Goal: Information Seeking & Learning: Learn about a topic

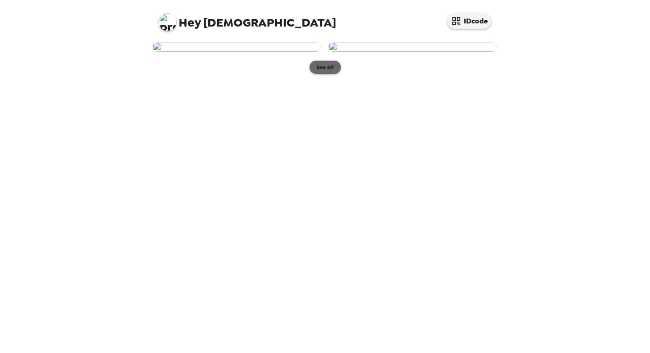
click at [333, 74] on button "See all" at bounding box center [324, 67] width 31 height 13
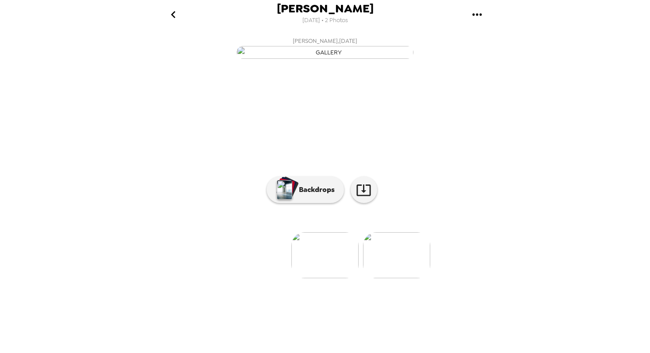
scroll to position [23, 0]
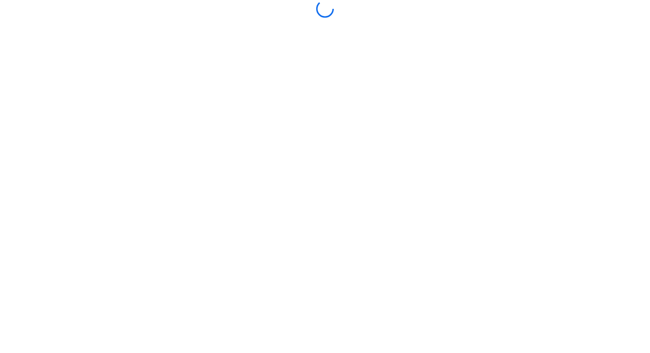
click at [333, 263] on main at bounding box center [325, 176] width 354 height 353
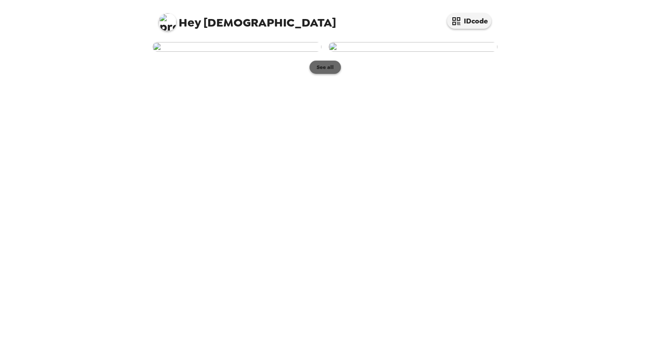
click at [333, 74] on button "See all" at bounding box center [324, 67] width 31 height 13
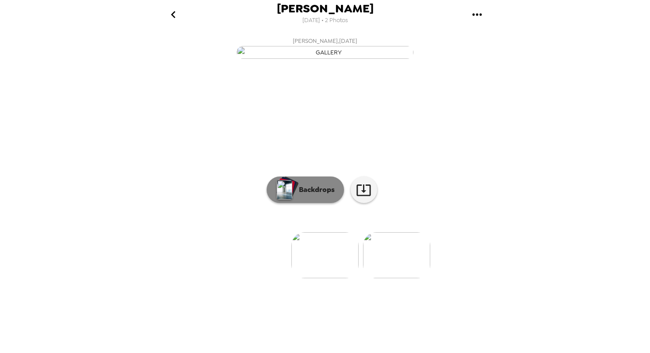
click at [326, 195] on p "Backdrops" at bounding box center [314, 189] width 40 height 11
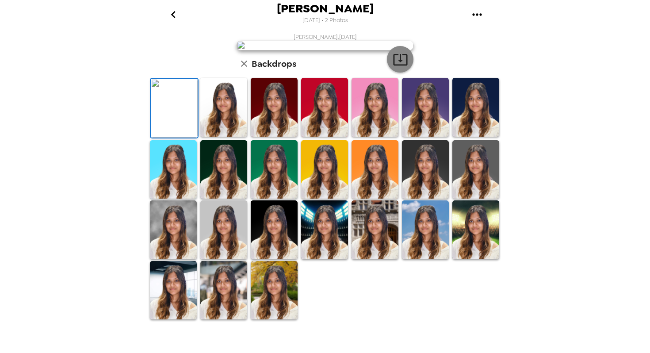
scroll to position [183, 0]
click at [267, 320] on img at bounding box center [274, 290] width 47 height 59
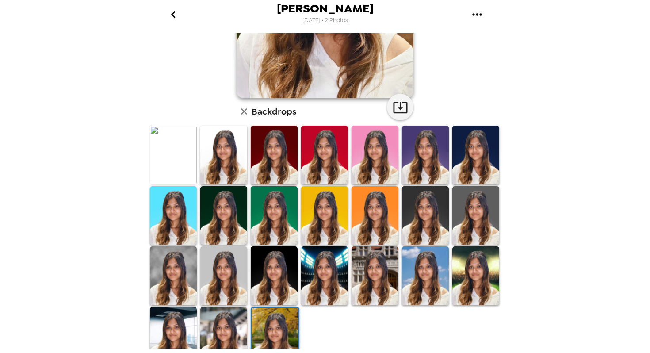
scroll to position [164, 0]
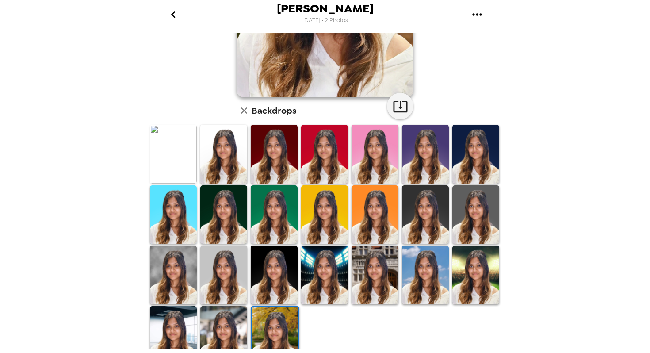
click at [221, 334] on img at bounding box center [223, 335] width 47 height 59
click at [164, 280] on img at bounding box center [173, 274] width 47 height 59
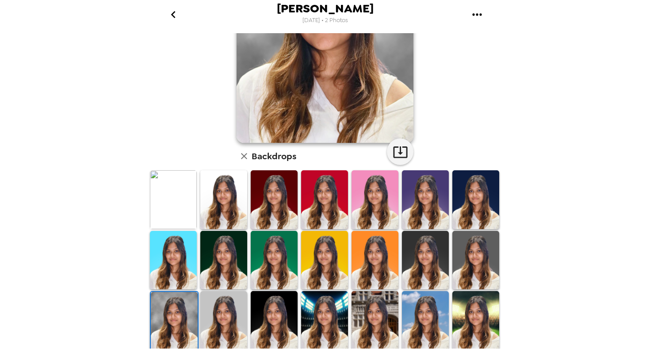
scroll to position [183, 0]
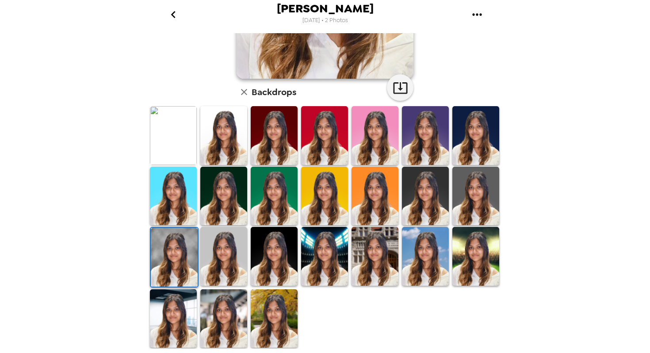
click at [206, 205] on img at bounding box center [223, 196] width 47 height 59
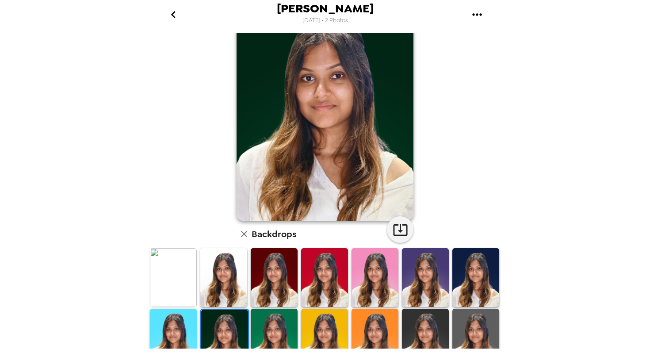
scroll to position [41, 0]
click at [316, 285] on img at bounding box center [324, 277] width 47 height 59
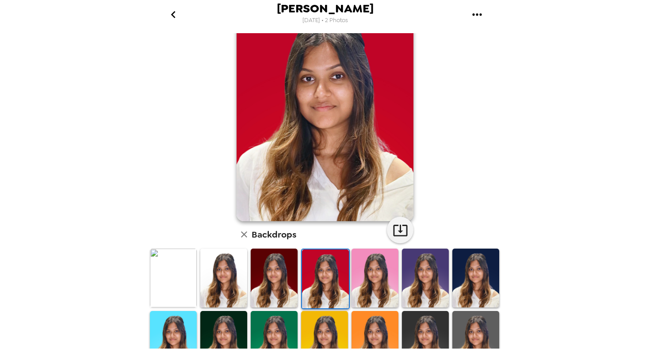
scroll to position [23, 0]
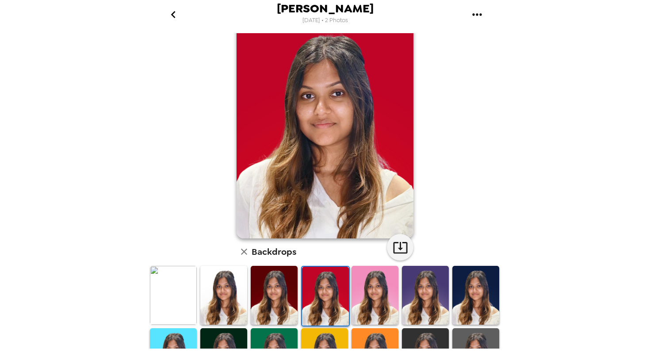
click at [255, 304] on img at bounding box center [274, 295] width 47 height 59
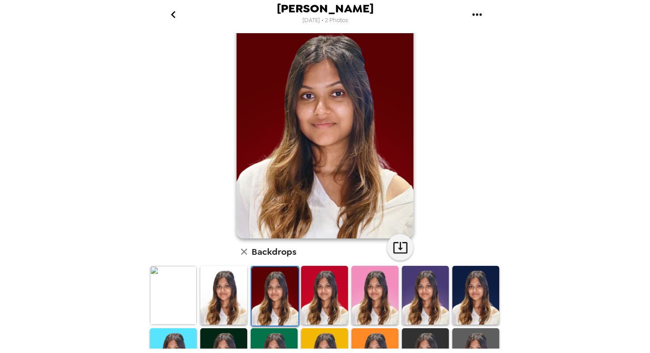
click at [481, 299] on img at bounding box center [475, 295] width 47 height 59
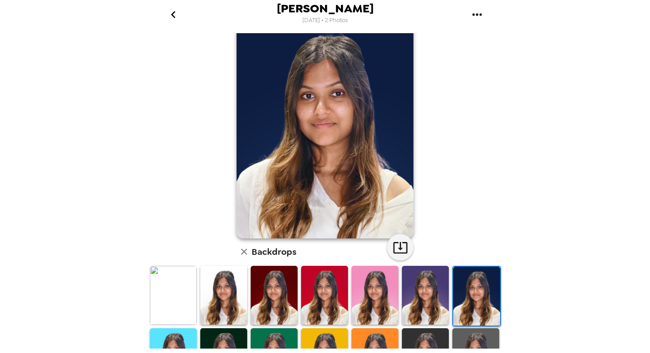
scroll to position [42, 0]
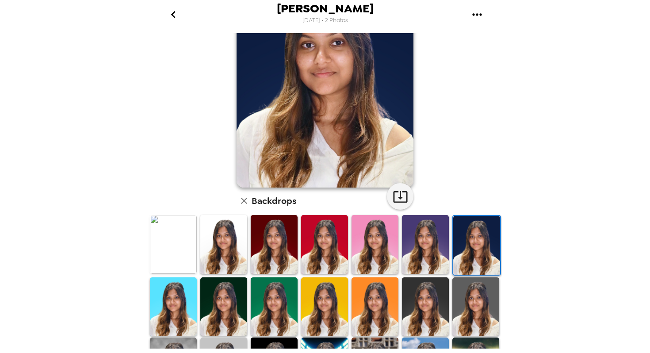
click at [227, 258] on img at bounding box center [223, 244] width 47 height 59
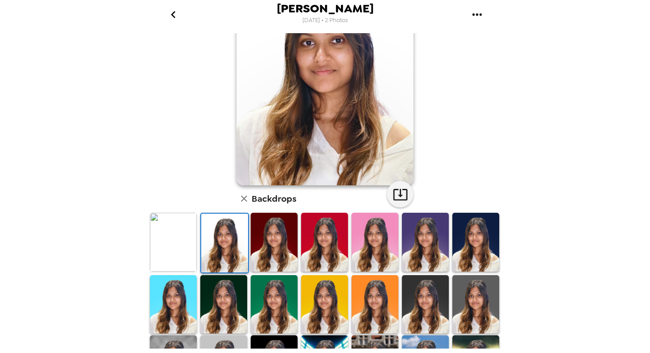
scroll to position [76, 0]
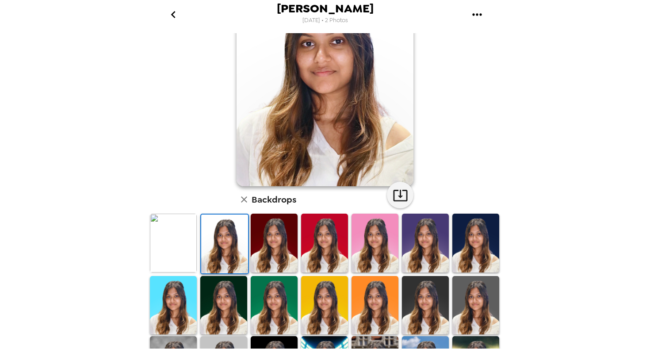
click at [469, 302] on img at bounding box center [475, 305] width 47 height 59
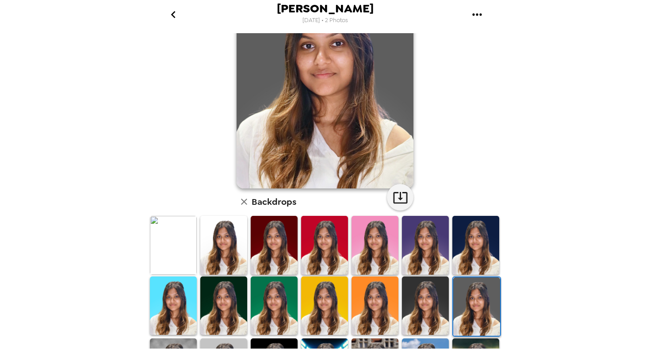
scroll to position [88, 0]
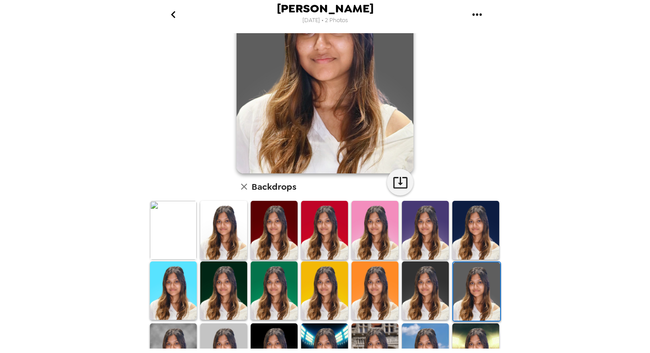
click at [428, 307] on img at bounding box center [425, 290] width 47 height 59
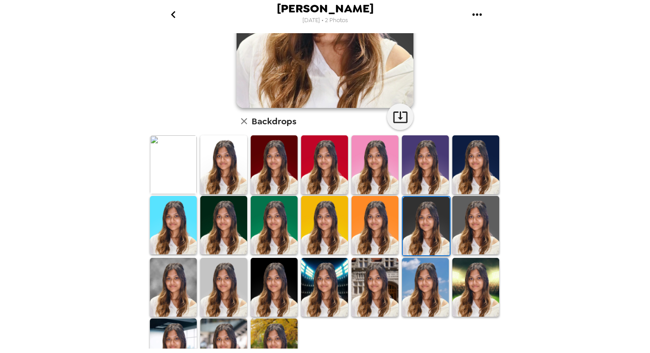
scroll to position [153, 0]
click at [422, 319] on div at bounding box center [326, 256] width 357 height 243
click at [422, 297] on img at bounding box center [425, 287] width 47 height 59
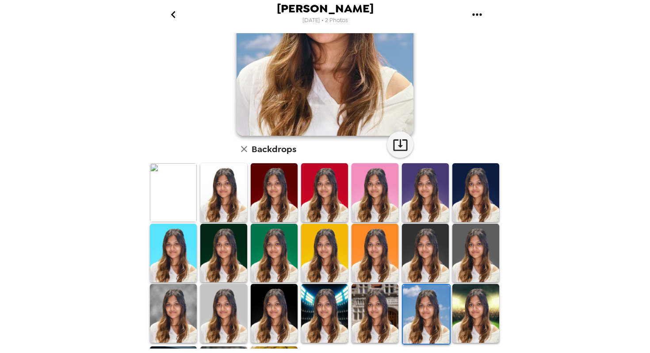
click at [479, 297] on img at bounding box center [475, 313] width 47 height 59
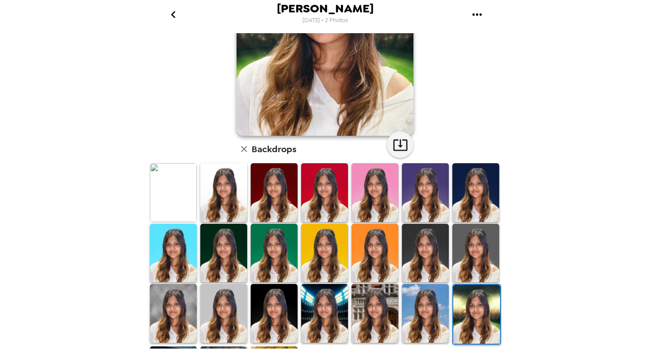
scroll to position [13, 0]
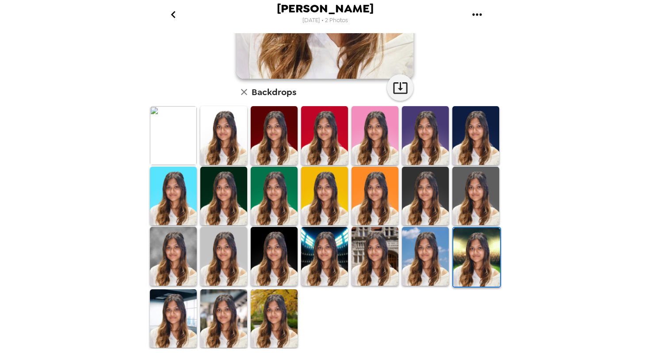
click at [221, 258] on img at bounding box center [223, 256] width 47 height 59
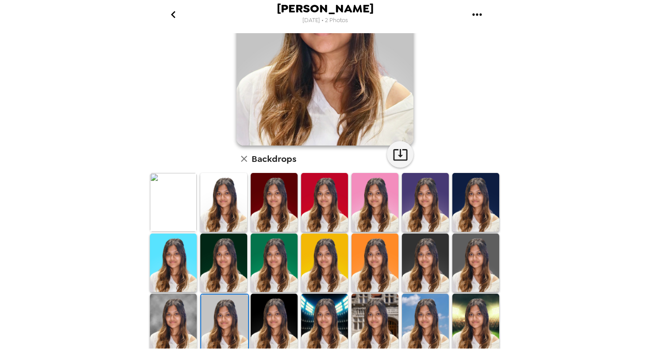
scroll to position [143, 0]
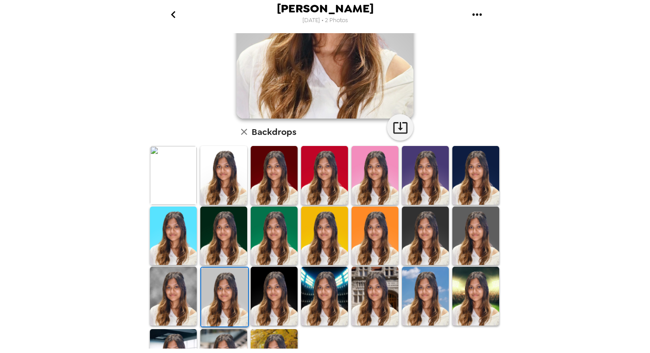
click at [179, 159] on img at bounding box center [173, 175] width 47 height 59
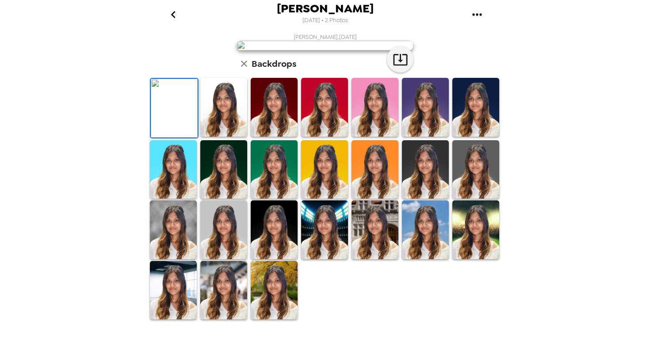
scroll to position [183, 0]
click at [180, 259] on img at bounding box center [173, 229] width 47 height 59
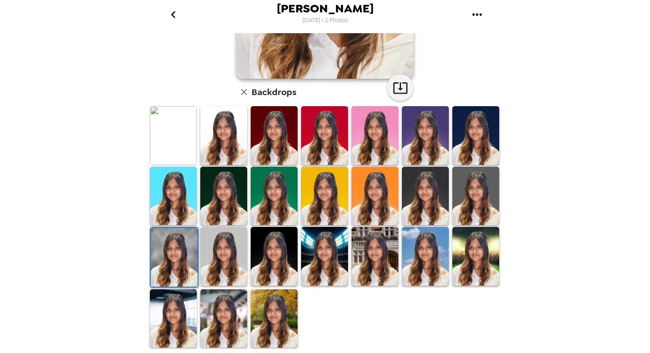
click at [193, 334] on img at bounding box center [173, 318] width 47 height 59
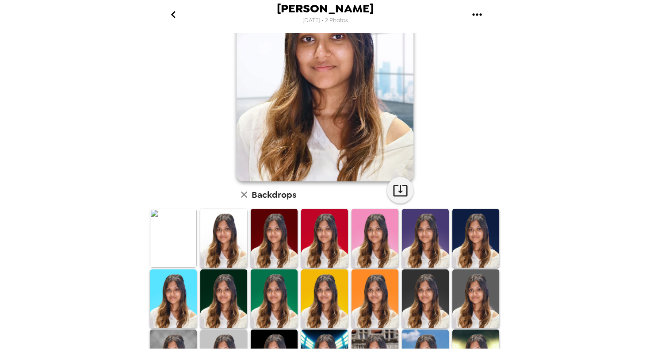
scroll to position [0, 0]
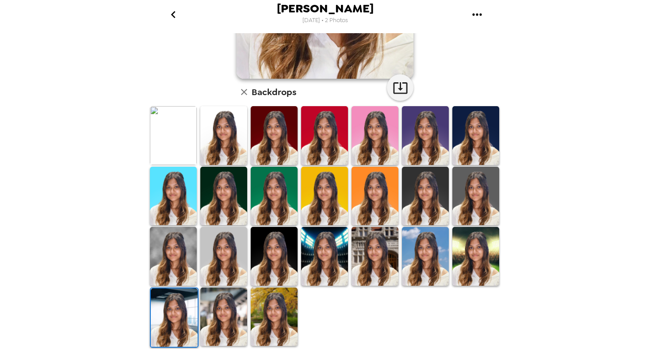
click at [218, 304] on img at bounding box center [223, 316] width 47 height 59
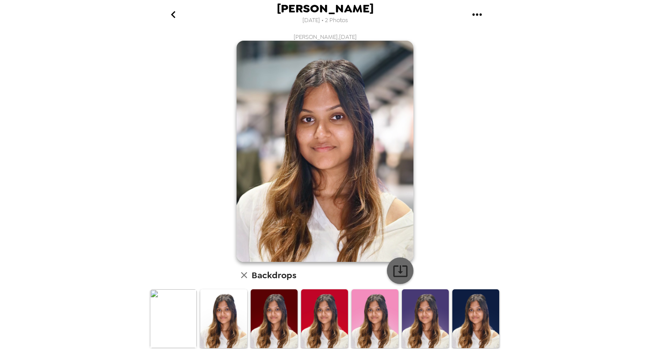
click at [399, 272] on icon "button" at bounding box center [400, 270] width 14 height 11
click at [194, 308] on img at bounding box center [173, 318] width 47 height 59
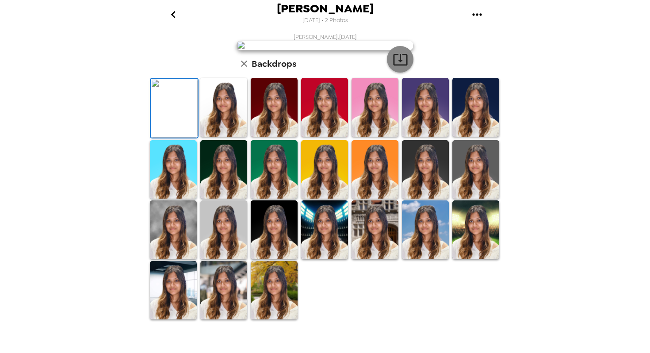
click at [392, 72] on button "button" at bounding box center [400, 59] width 27 height 27
click at [378, 259] on img at bounding box center [374, 229] width 47 height 59
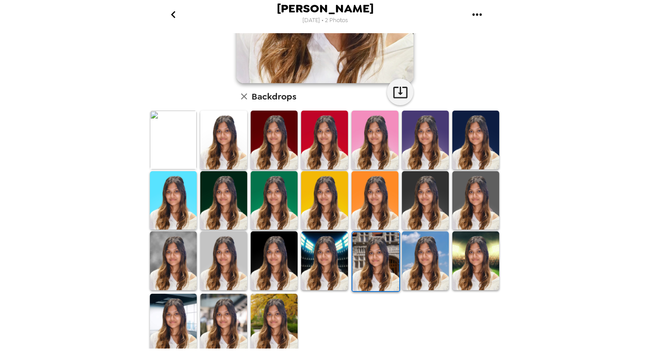
scroll to position [0, 0]
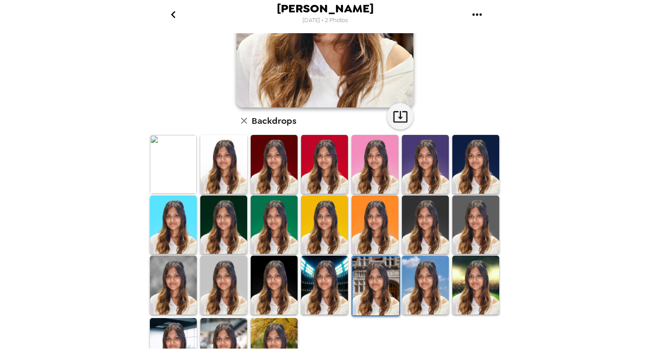
click at [339, 299] on img at bounding box center [324, 284] width 47 height 59
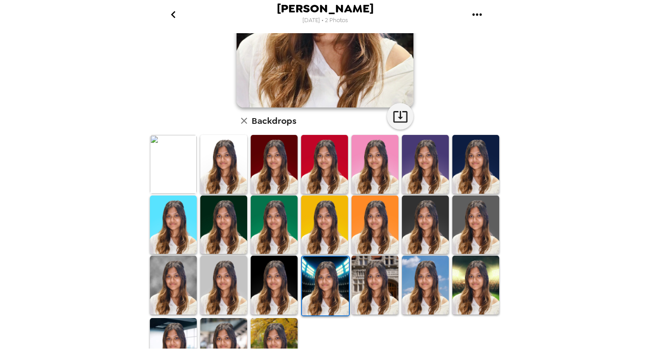
click at [252, 300] on img at bounding box center [274, 284] width 47 height 59
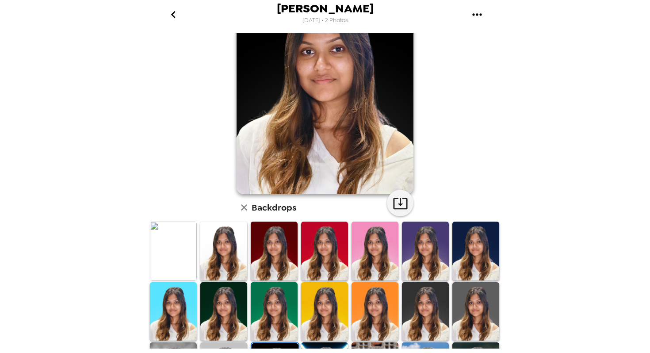
scroll to position [178, 0]
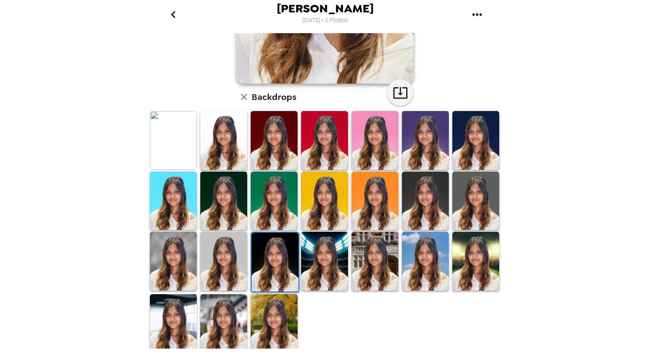
click at [222, 260] on img at bounding box center [223, 261] width 47 height 59
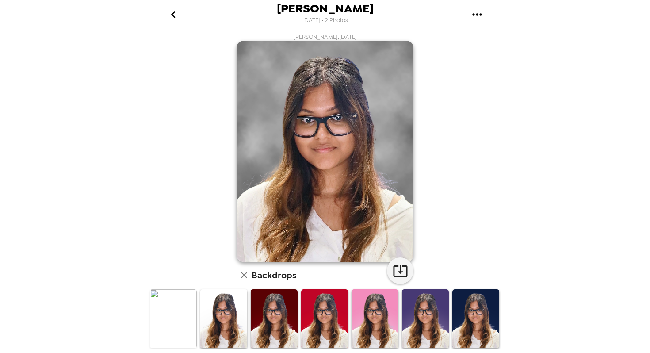
scroll to position [21, 0]
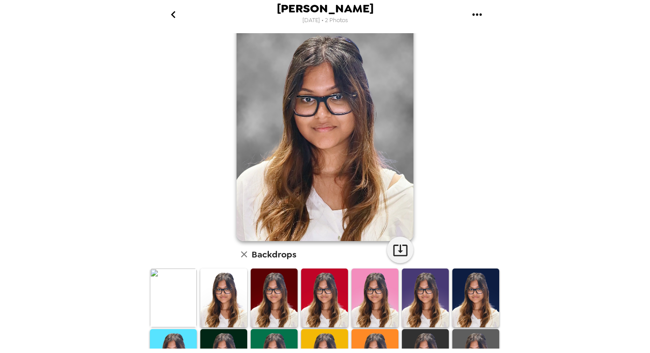
click at [508, 152] on div "[PERSON_NAME] [DATE] • 2 Photos [PERSON_NAME] , [DATE] Backdrops" at bounding box center [325, 176] width 650 height 353
click at [402, 239] on button "button" at bounding box center [400, 249] width 27 height 27
click at [519, 248] on div "[PERSON_NAME] [DATE] • 2 Photos [PERSON_NAME] , [DATE] Backdrops" at bounding box center [325, 176] width 650 height 353
click at [531, 179] on div "[PERSON_NAME] [DATE] • 2 Photos [PERSON_NAME] , [DATE] Backdrops" at bounding box center [325, 176] width 650 height 353
click at [416, 267] on div "[PERSON_NAME] , [DATE] Backdrops" at bounding box center [325, 261] width 354 height 498
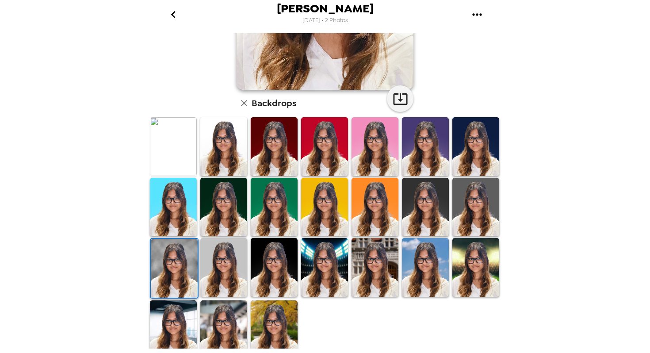
scroll to position [183, 0]
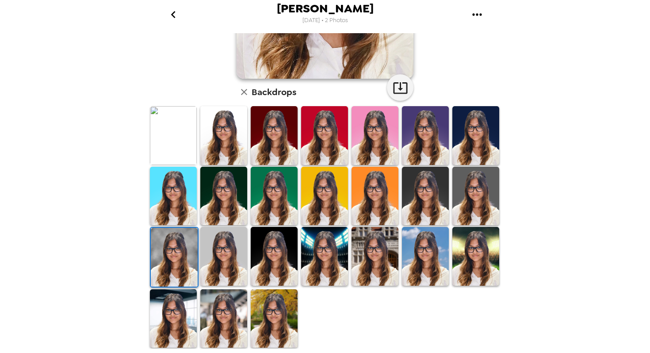
click at [225, 323] on img at bounding box center [223, 318] width 47 height 58
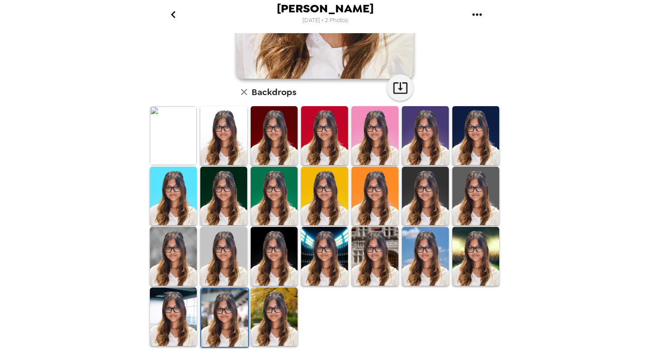
scroll to position [160, 0]
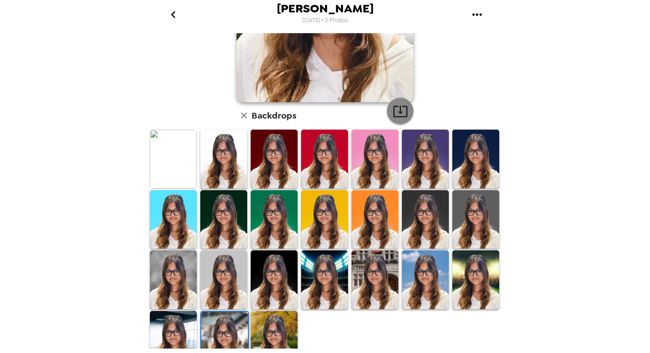
click at [395, 107] on icon "button" at bounding box center [400, 111] width 14 height 11
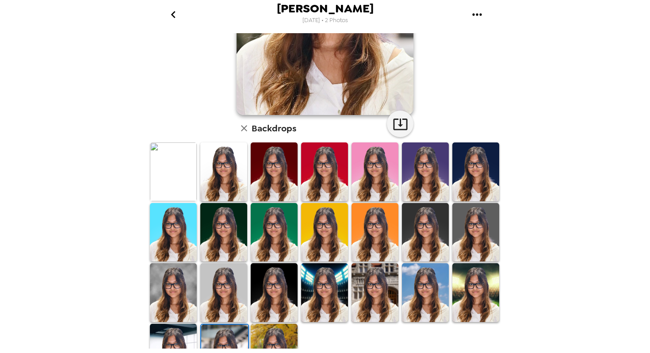
scroll to position [143, 0]
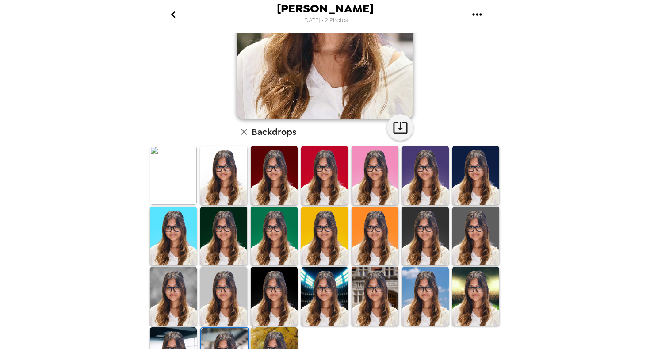
click at [188, 186] on img at bounding box center [173, 175] width 47 height 58
